Goal: Task Accomplishment & Management: Manage account settings

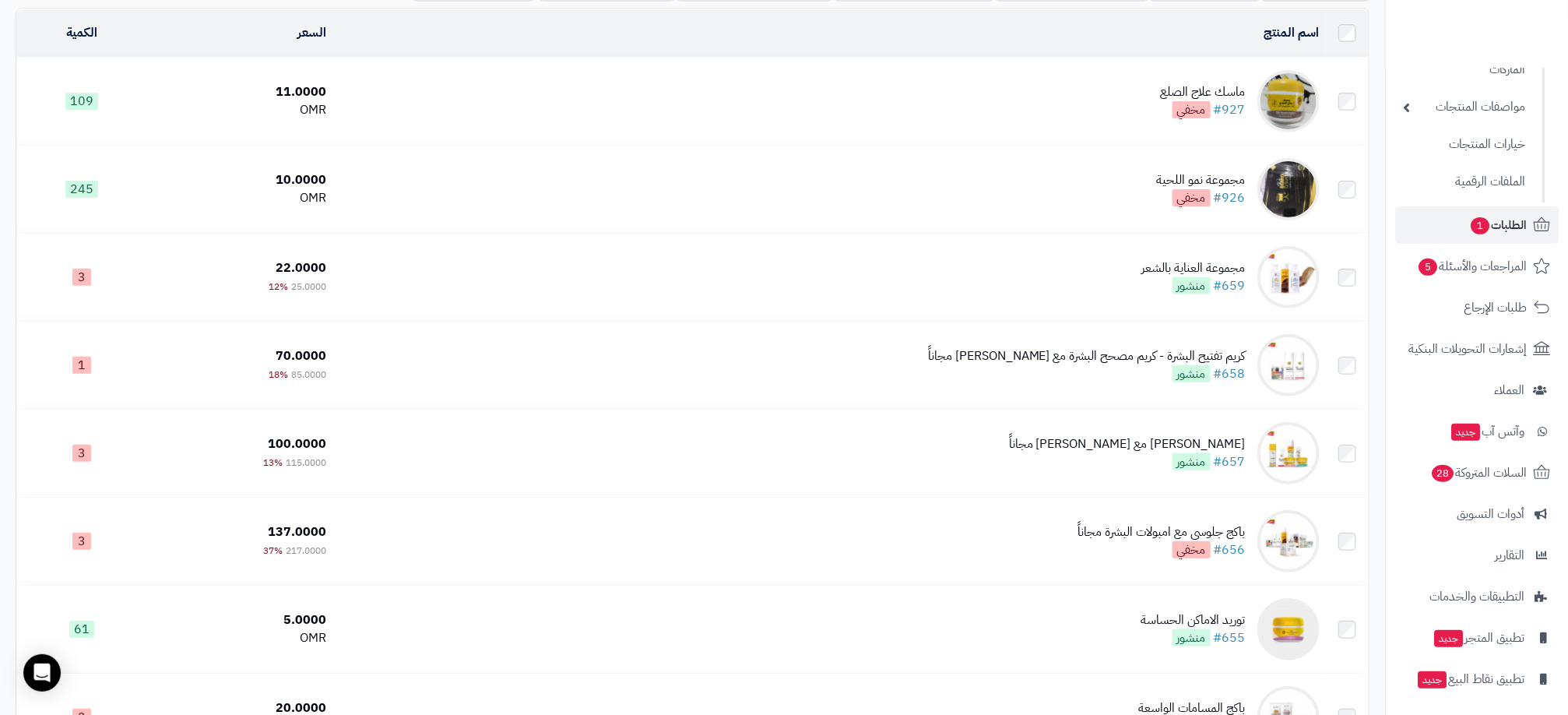
scroll to position [182, 0]
click at [1514, 214] on span "الطلبات 1" at bounding box center [1497, 223] width 58 height 22
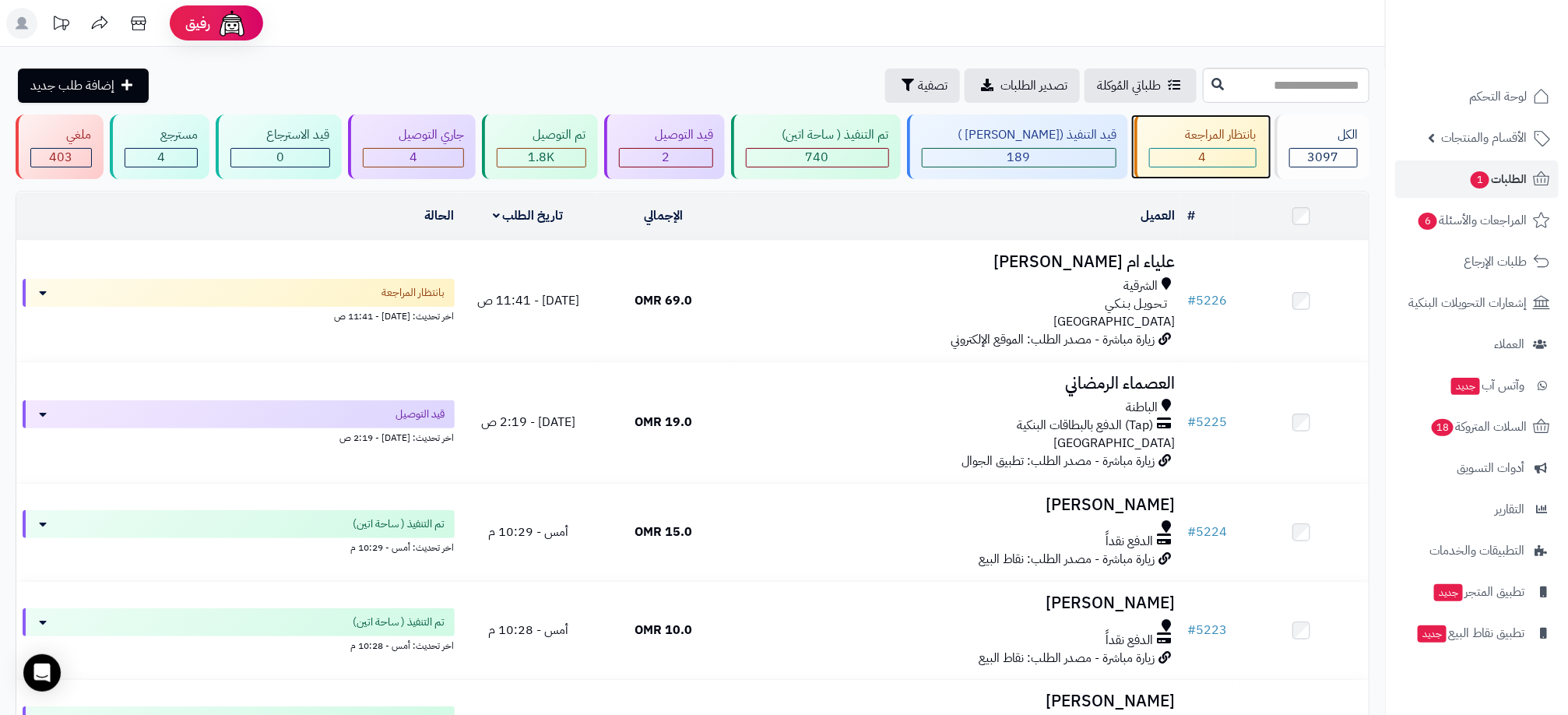
click at [1177, 164] on div "4" at bounding box center [1203, 158] width 106 height 18
